Goal: Information Seeking & Learning: Learn about a topic

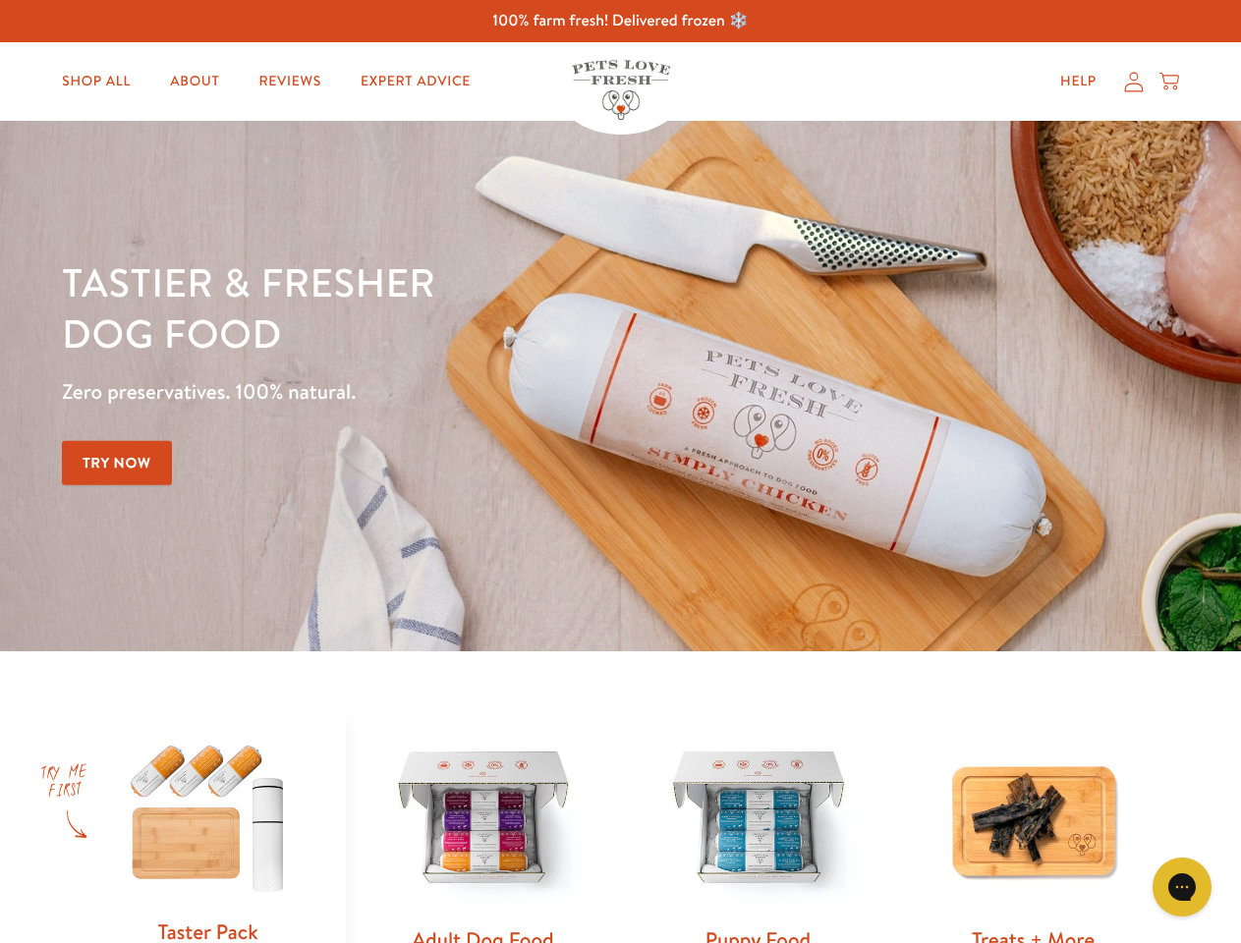
click at [620, 472] on div "Tastier & fresher dog food Zero preservatives. 100% natural. Try Now" at bounding box center [434, 385] width 745 height 259
click at [1182, 887] on icon "Gorgias live chat" at bounding box center [1181, 886] width 19 height 19
